Goal: Task Accomplishment & Management: Manage account settings

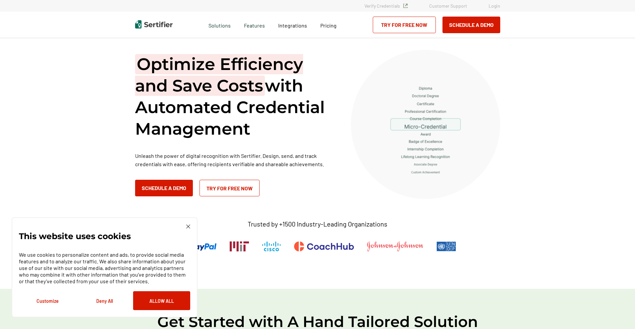
click at [496, 6] on link "Login" at bounding box center [494, 6] width 12 height 6
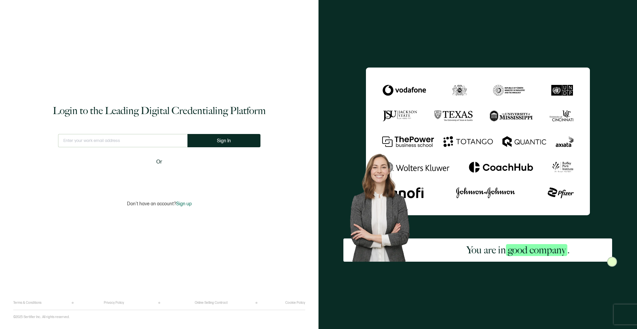
click at [160, 136] on input "text" at bounding box center [122, 140] width 129 height 13
type input "andrea@v1.studio"
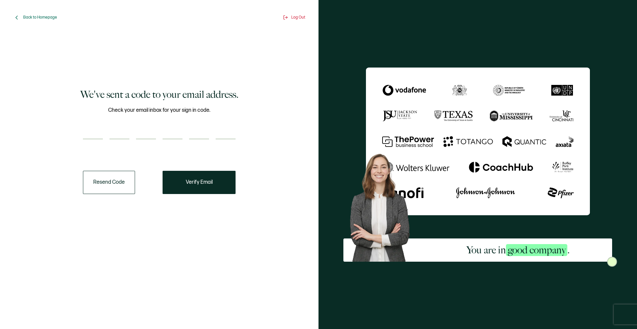
click at [132, 132] on div at bounding box center [159, 132] width 153 height 13
click at [93, 122] on div "Check your email inbox for your sign in code." at bounding box center [159, 126] width 153 height 41
click at [94, 130] on input "number" at bounding box center [93, 132] width 20 height 13
type input "1"
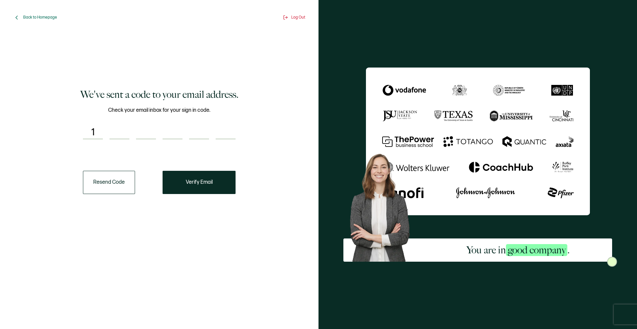
type input "3"
type input "6"
type input "4"
type input "9"
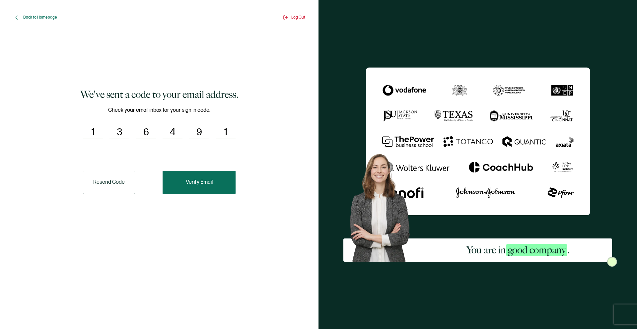
type input "1"
click at [188, 189] on button "Verify Email" at bounding box center [199, 182] width 73 height 23
